Goal: Task Accomplishment & Management: Manage account settings

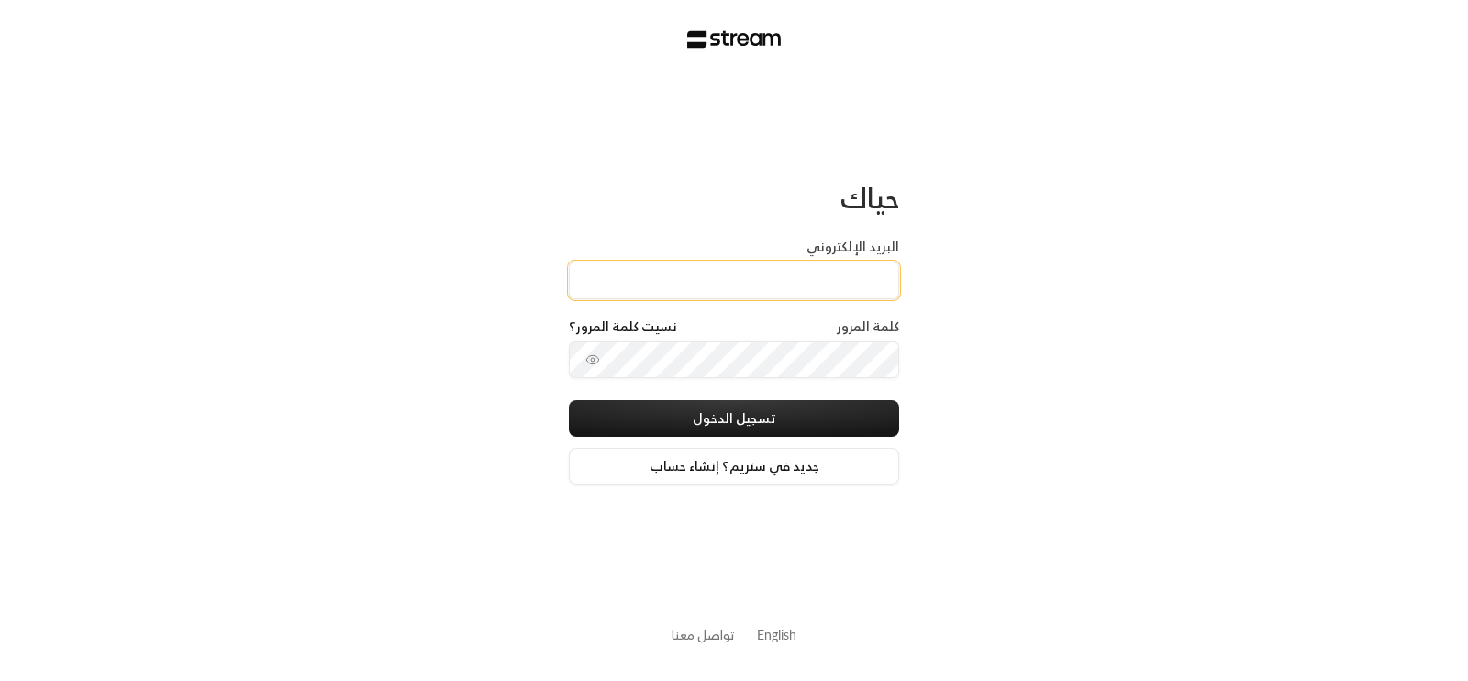
click at [872, 269] on input "البريد الإلكتروني" at bounding box center [734, 280] width 330 height 38
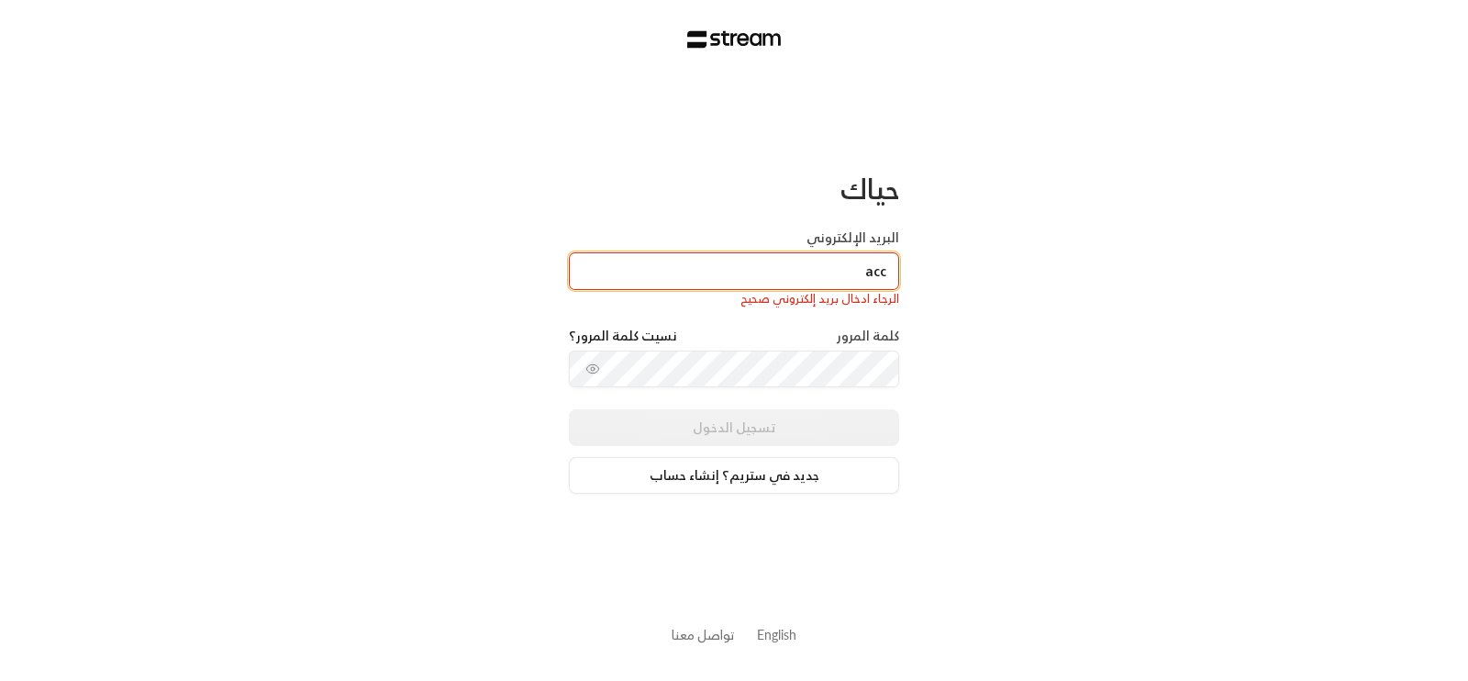
type input "[EMAIL_ADDRESS][DOMAIN_NAME]"
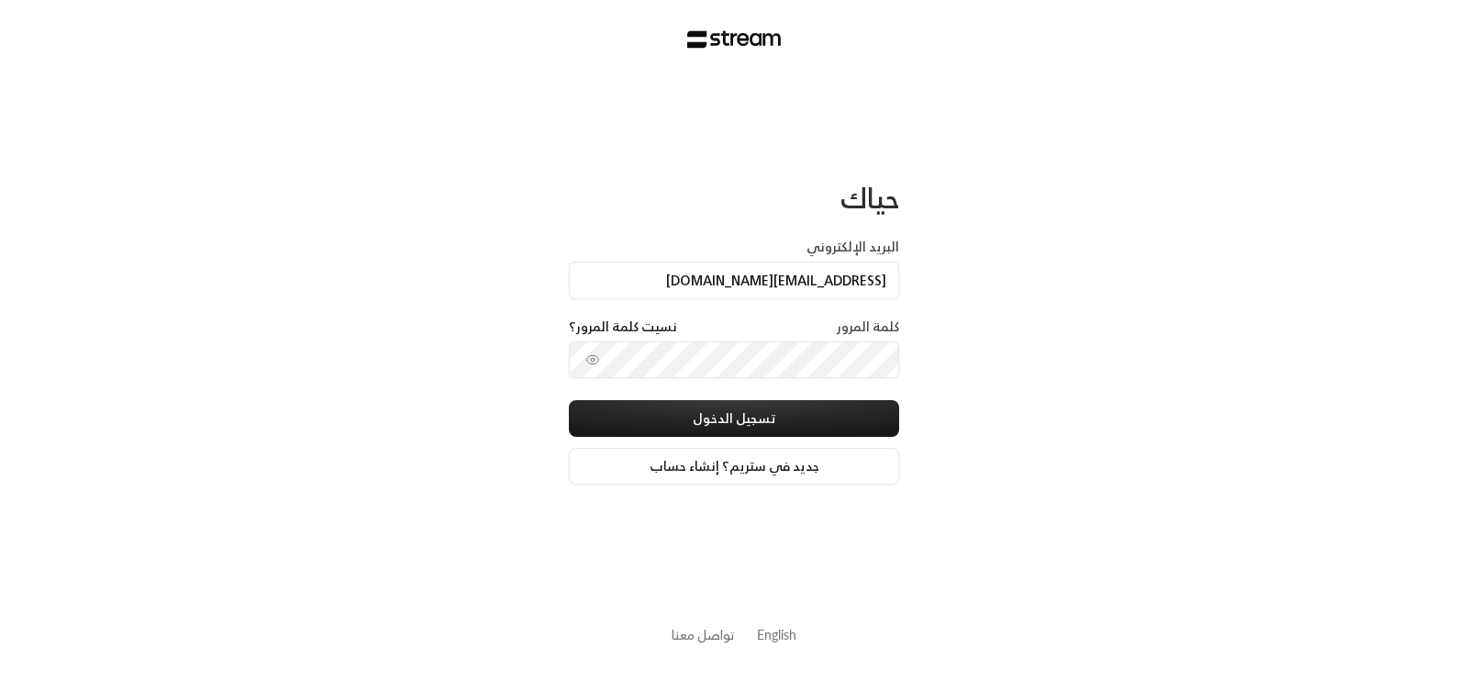
click at [1030, 335] on div "حياك البريد الإلكتروني [EMAIL_ADDRESS][DOMAIN_NAME] كلمة المرور نسيت كلمة المرو…" at bounding box center [734, 340] width 1468 height 681
click at [1034, 330] on div "حياك البريد الإلكتروني [EMAIL_ADDRESS][DOMAIN_NAME] كلمة المرور نسيت كلمة المرو…" at bounding box center [734, 340] width 1468 height 681
click at [640, 280] on input "البريد الإلكتروني" at bounding box center [734, 280] width 330 height 38
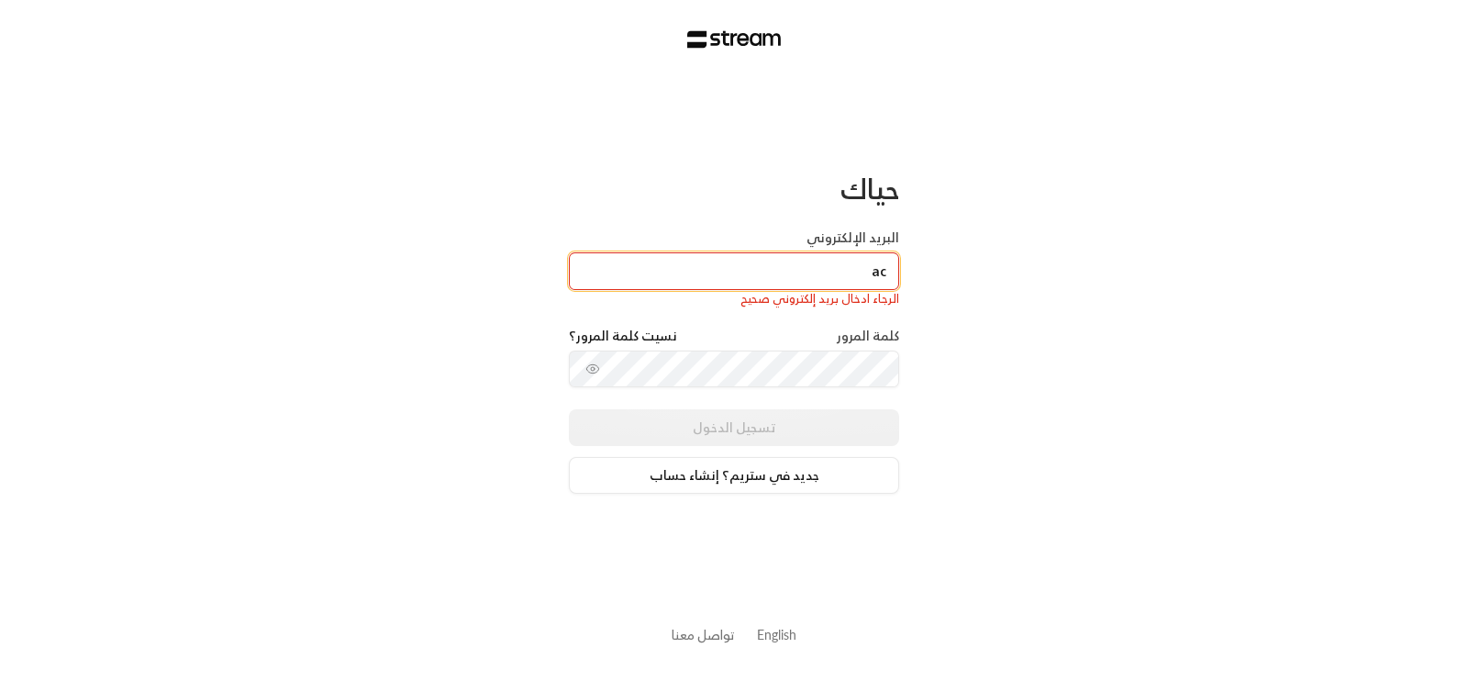
type input "[EMAIL_ADDRESS][DOMAIN_NAME]"
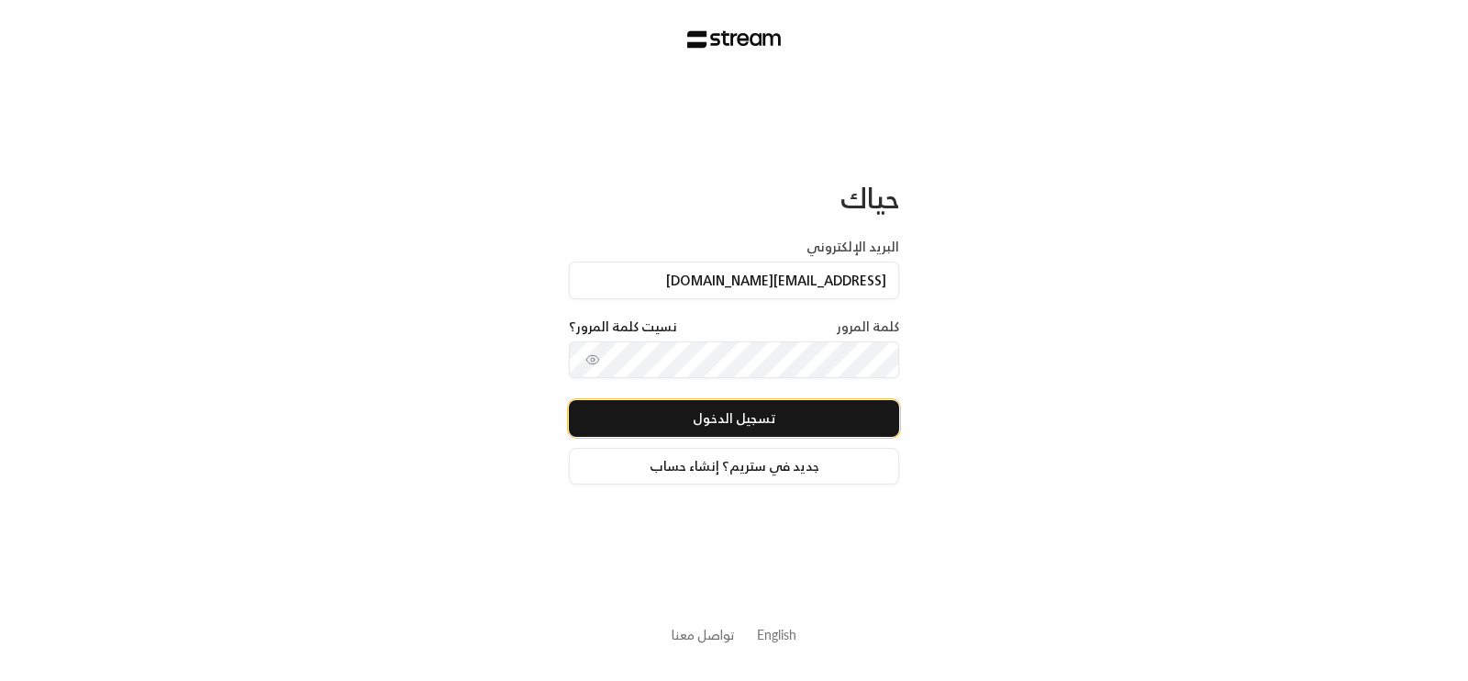
click at [804, 414] on button "تسجيل الدخول" at bounding box center [734, 418] width 330 height 37
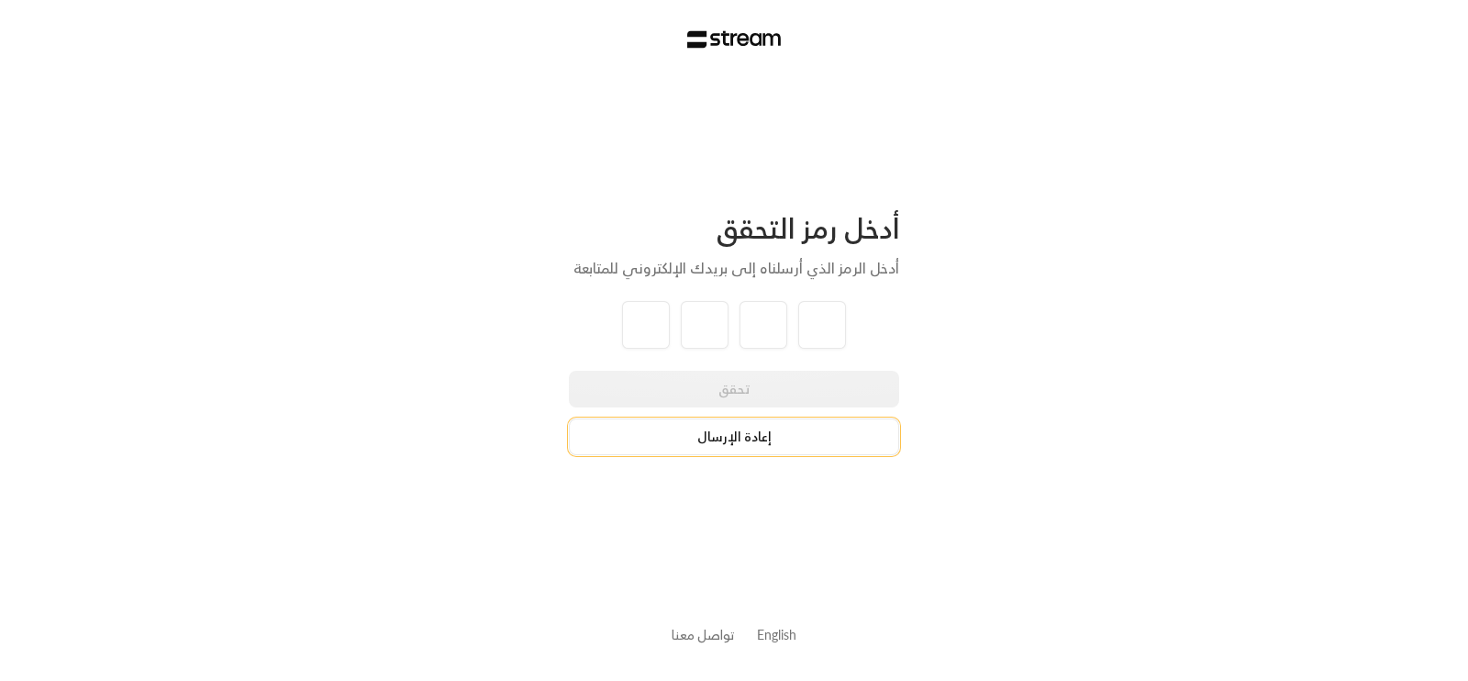
click at [724, 438] on button "إعادة الإرسال" at bounding box center [734, 436] width 330 height 37
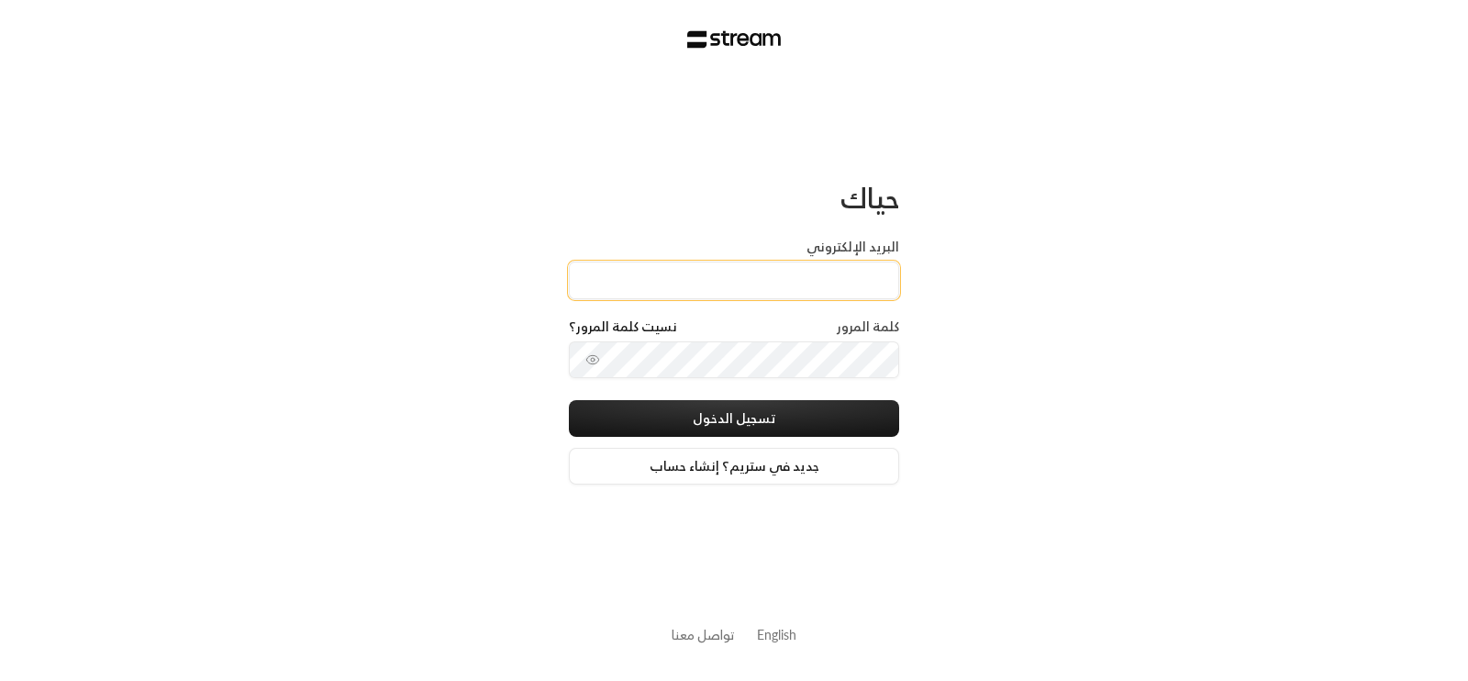
click at [789, 286] on input "البريد الإلكتروني" at bounding box center [734, 280] width 330 height 38
type input "acc@rowoad.com"
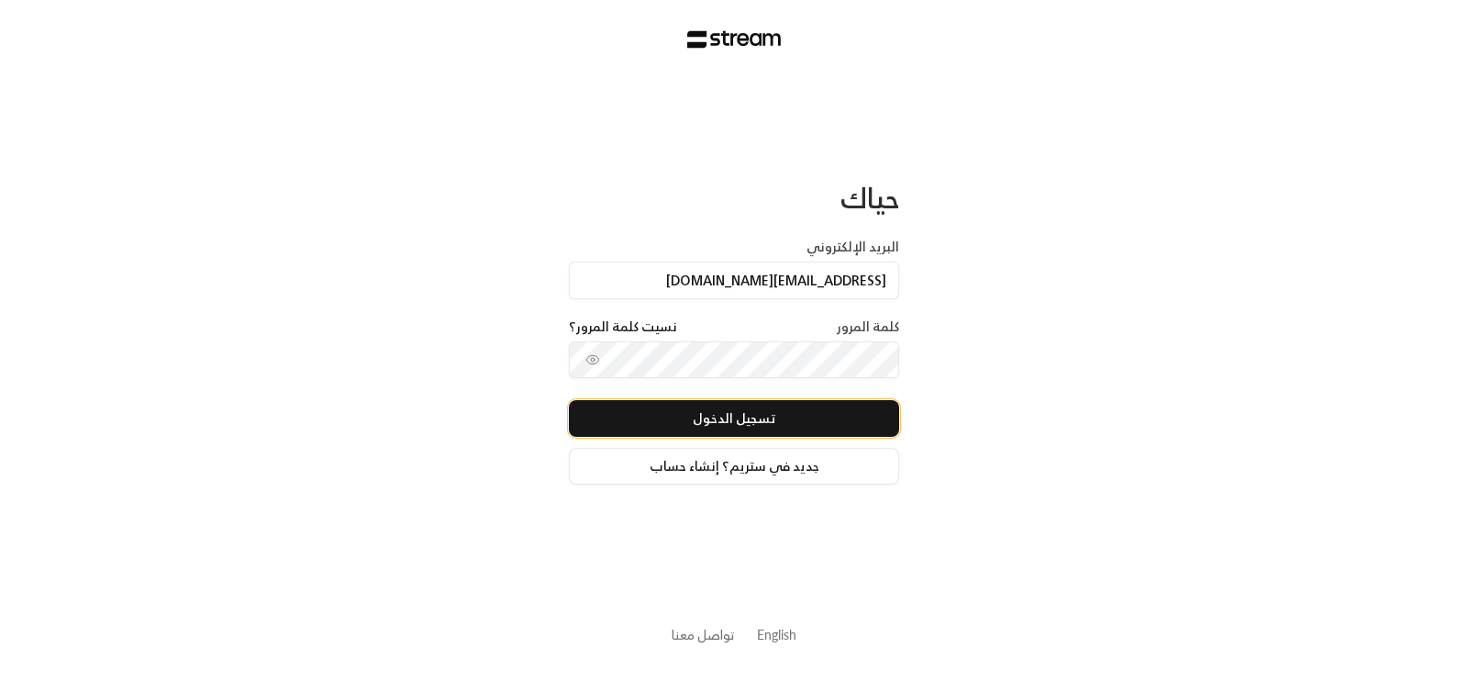
click at [747, 417] on button "تسجيل الدخول" at bounding box center [734, 418] width 330 height 37
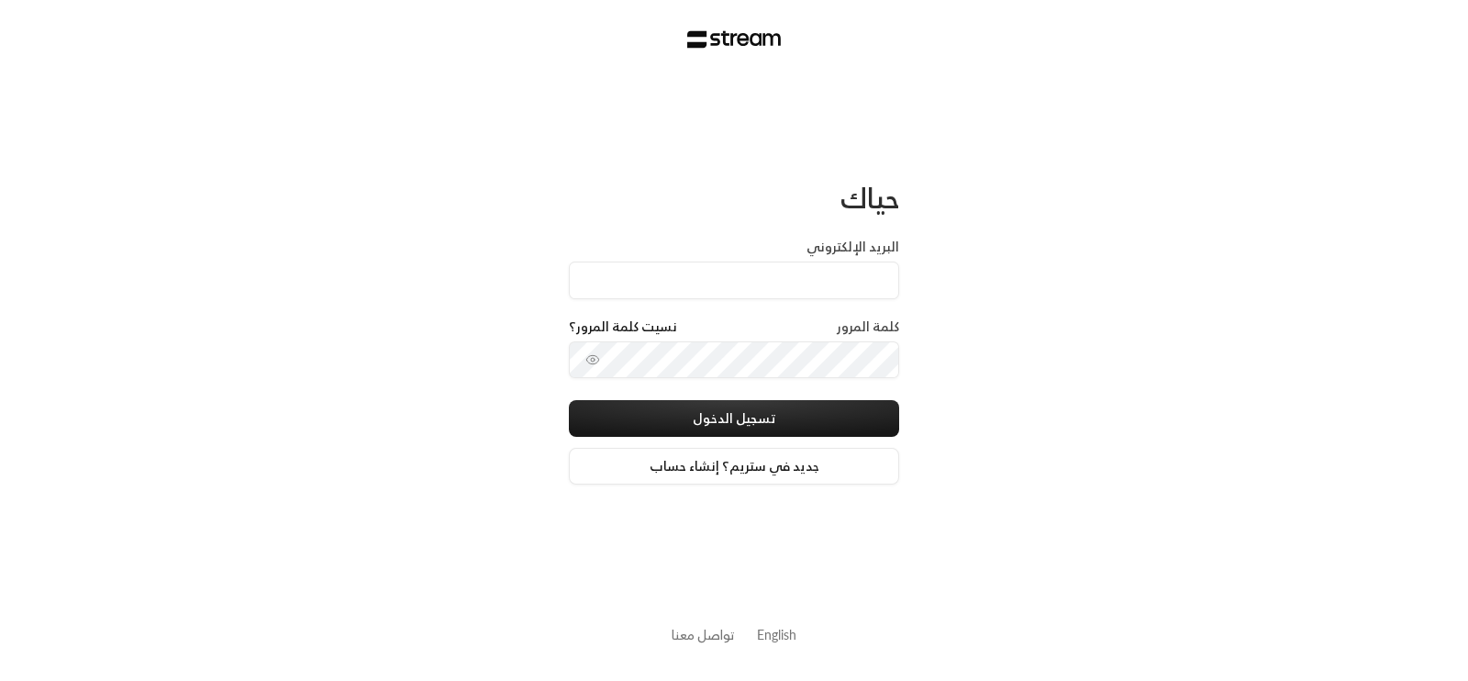
click at [726, 337] on div "كلمة المرور نسيت كلمة المرور؟" at bounding box center [734, 329] width 330 height 24
click at [844, 284] on input "البريد الإلكتروني" at bounding box center [734, 280] width 330 height 38
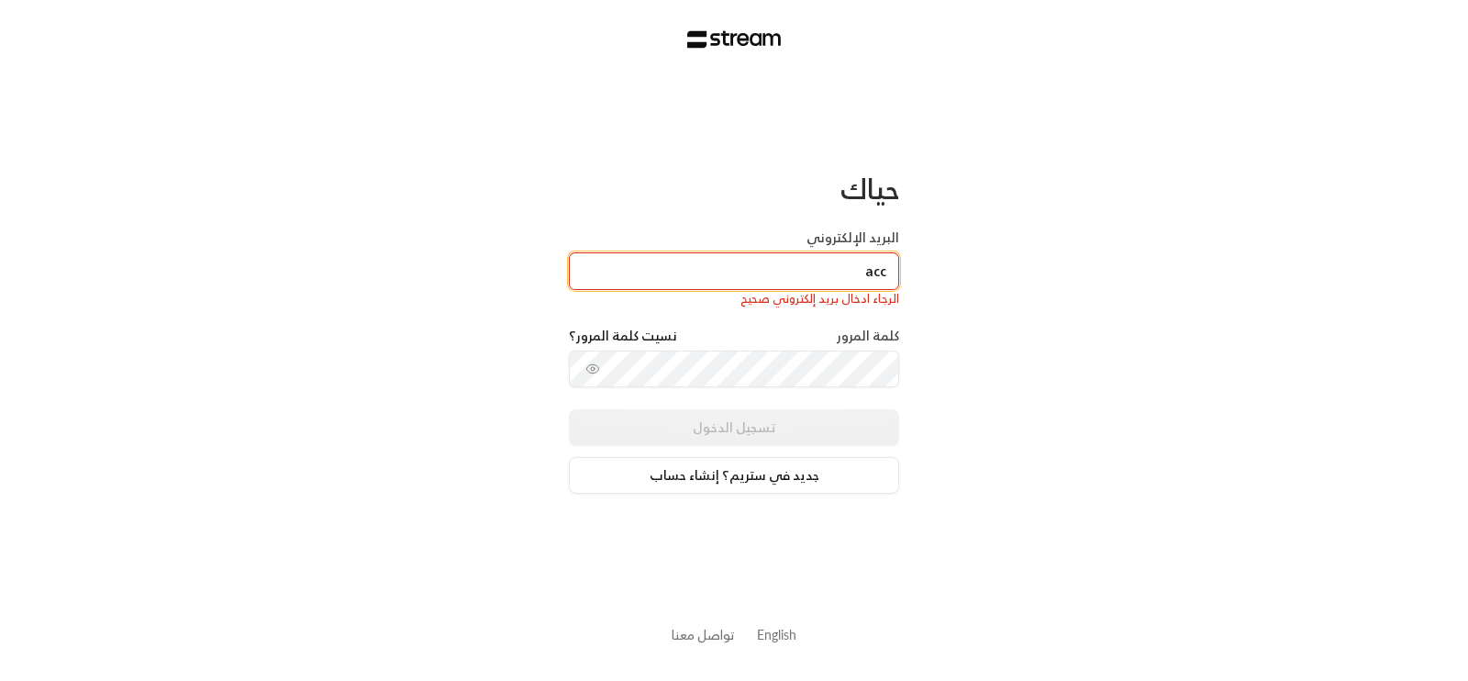
type input "acc@rowoad.com"
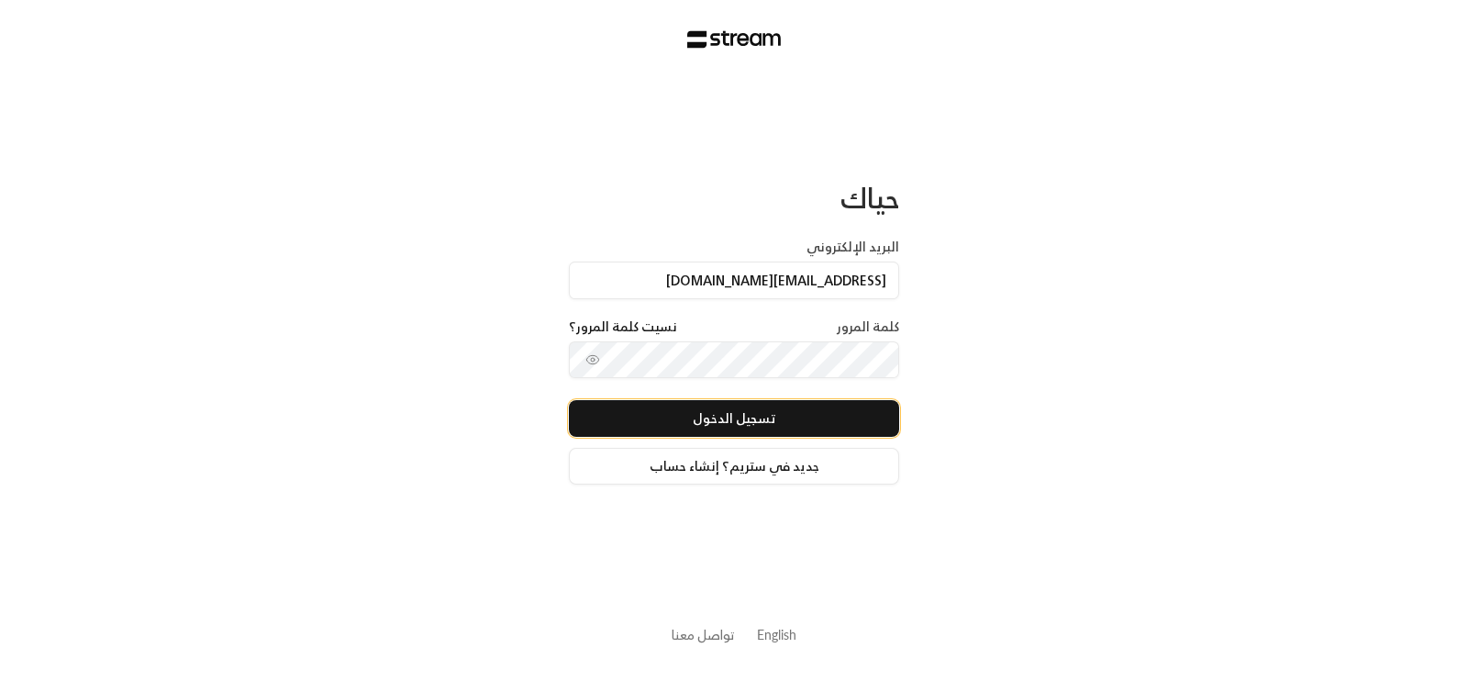
click at [859, 426] on button "تسجيل الدخول" at bounding box center [734, 418] width 330 height 37
